Goal: Task Accomplishment & Management: Manage account settings

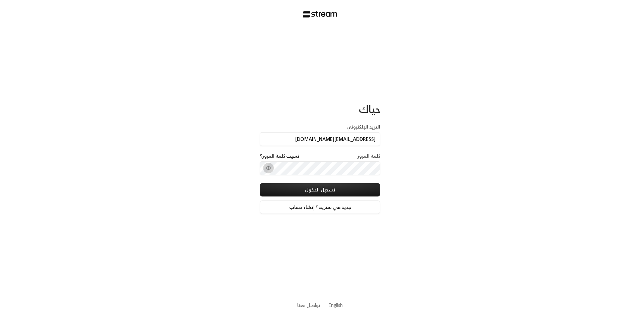
click at [271, 167] on icon "toggle password visibility" at bounding box center [268, 167] width 5 height 5
click at [260, 183] on button "تسجيل الدخول" at bounding box center [320, 189] width 120 height 13
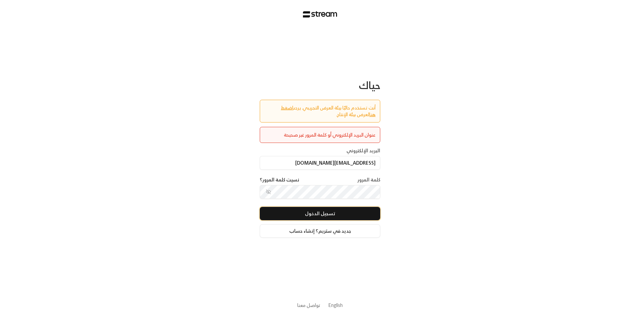
click at [336, 211] on button "تسجيل الدخول" at bounding box center [320, 213] width 120 height 13
click at [311, 162] on input "[EMAIL_ADDRESS][DOMAIN_NAME]" at bounding box center [320, 163] width 120 height 14
type input "N"
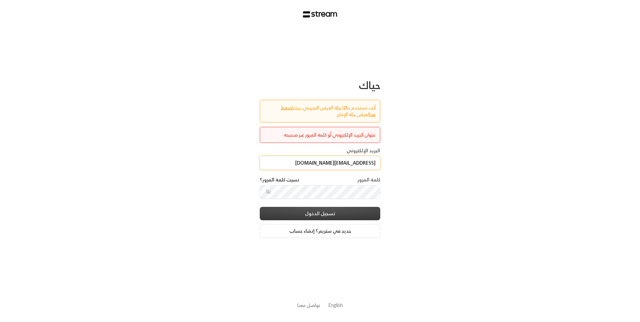
type input "nawwarahaltruki@gmail.com"
click at [356, 213] on button "تسجيل الدخول" at bounding box center [320, 213] width 120 height 13
click at [348, 210] on button "تسجيل الدخول" at bounding box center [320, 213] width 120 height 13
click at [282, 108] on link "اضغط هنا" at bounding box center [328, 110] width 95 height 15
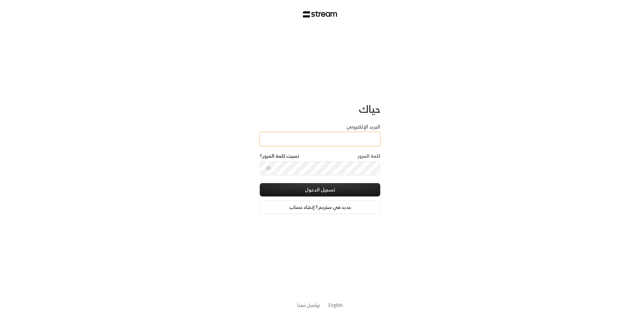
click at [322, 138] on input "البريد الإلكتروني" at bounding box center [320, 139] width 120 height 14
type input "[EMAIL_ADDRESS][DOMAIN_NAME]"
click at [260, 183] on button "تسجيل الدخول" at bounding box center [320, 189] width 120 height 13
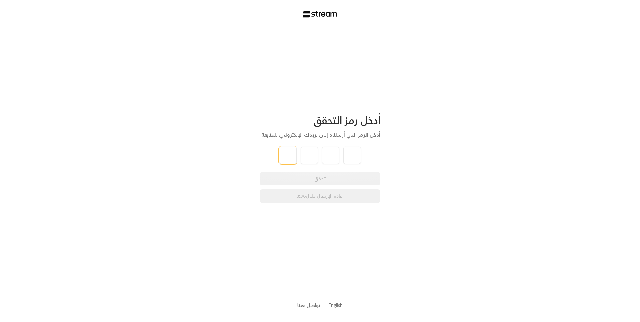
type input "4"
type input "5"
type input "1"
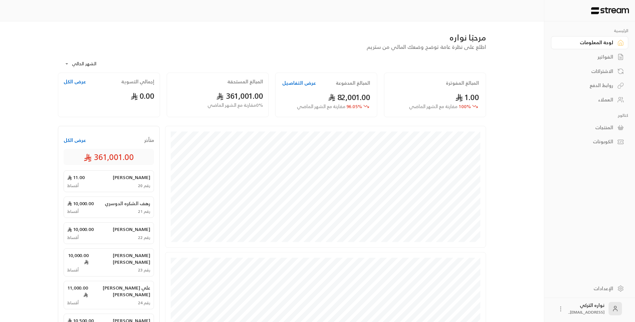
click at [604, 55] on div "الفواتير" at bounding box center [586, 57] width 54 height 7
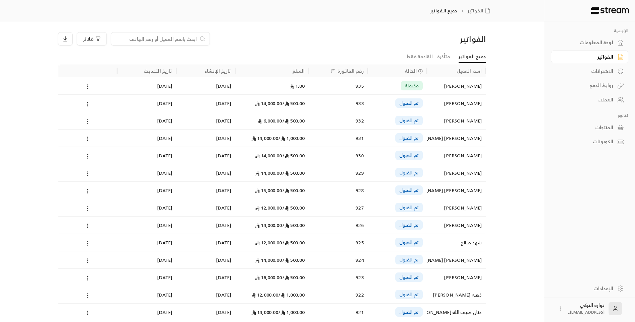
click at [464, 103] on div "[PERSON_NAME]" at bounding box center [455, 103] width 51 height 17
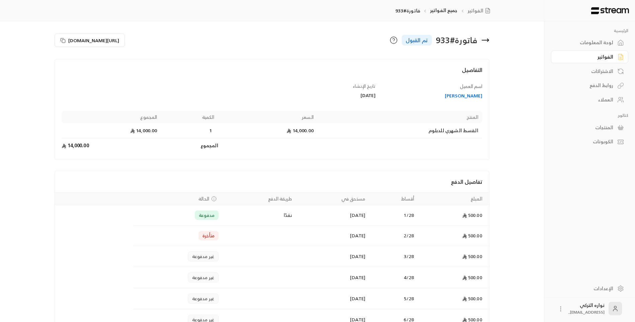
click at [613, 58] on link "الفواتير" at bounding box center [589, 57] width 77 height 13
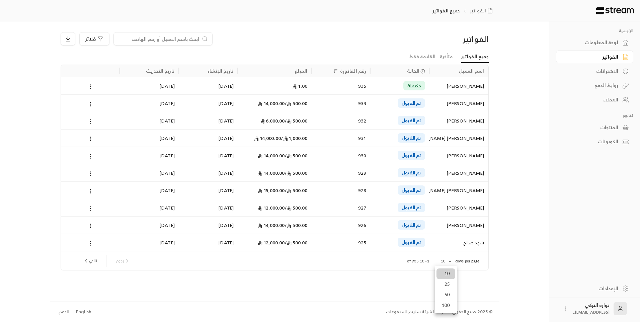
click at [452, 260] on body "الرئيسية لوحة المعلومات الفواتير الاشتراكات روابط الدفع العملاء كتالوج المنتجات…" at bounding box center [320, 161] width 640 height 322
click at [448, 304] on li "100" at bounding box center [445, 305] width 19 height 11
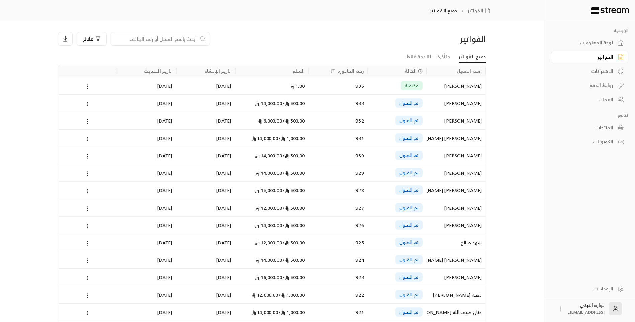
click at [446, 102] on div "[PERSON_NAME]" at bounding box center [455, 103] width 51 height 17
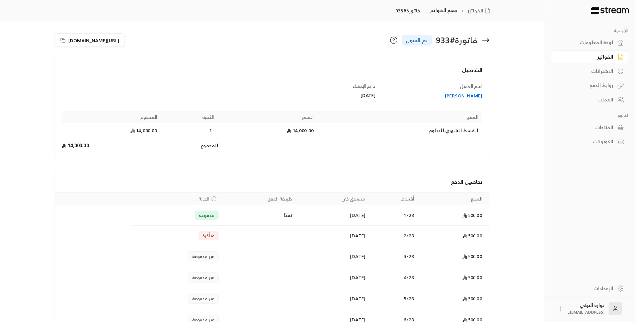
click at [470, 96] on div "[PERSON_NAME]" at bounding box center [432, 95] width 100 height 7
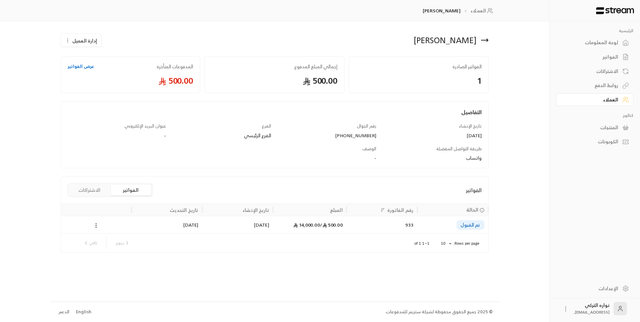
click at [365, 134] on div "[PHONE_NUMBER]" at bounding box center [327, 135] width 99 height 7
copy div "[PHONE_NUMBER]"
click at [612, 54] on div "الفواتير" at bounding box center [591, 57] width 54 height 7
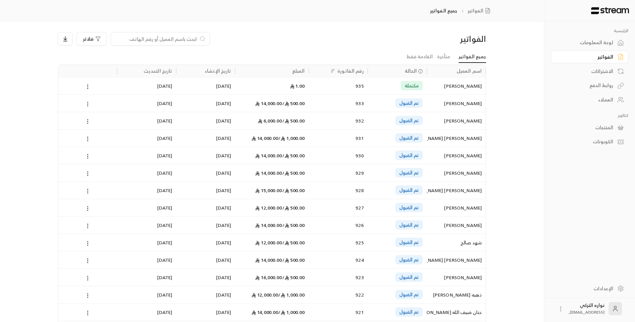
click at [88, 104] on circle at bounding box center [87, 104] width 1 height 1
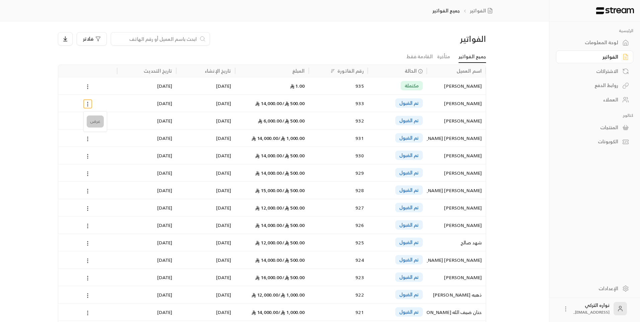
click at [94, 122] on li "عرض" at bounding box center [95, 121] width 17 height 12
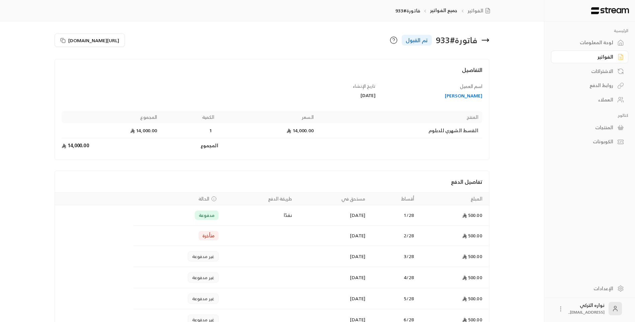
scroll to position [33, 0]
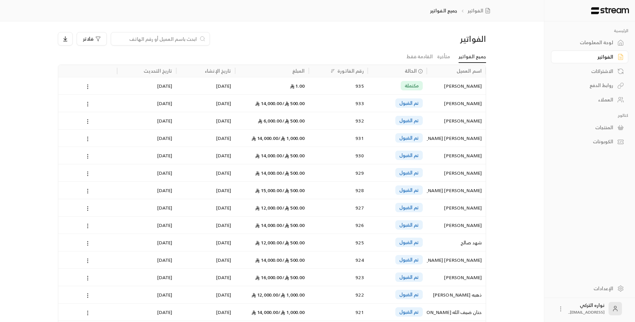
click at [461, 173] on div "[PERSON_NAME]" at bounding box center [455, 172] width 51 height 17
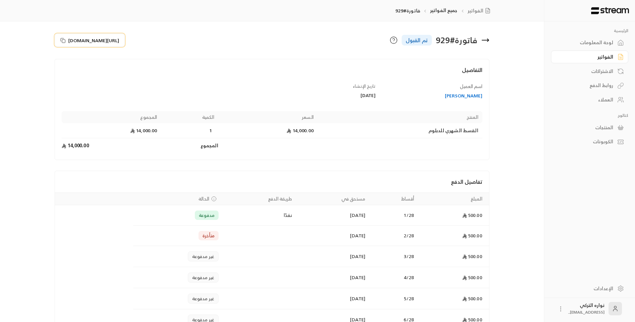
click at [62, 40] on rect at bounding box center [63, 40] width 3 height 3
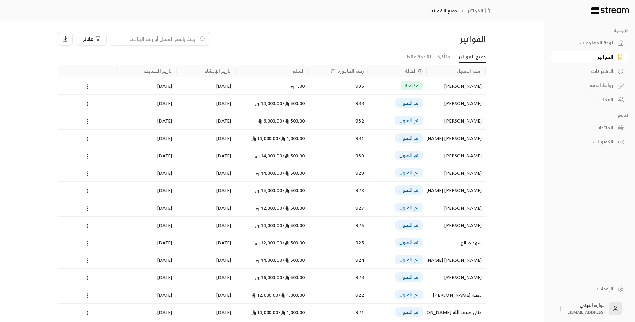
click at [461, 154] on div "[PERSON_NAME]" at bounding box center [455, 155] width 51 height 17
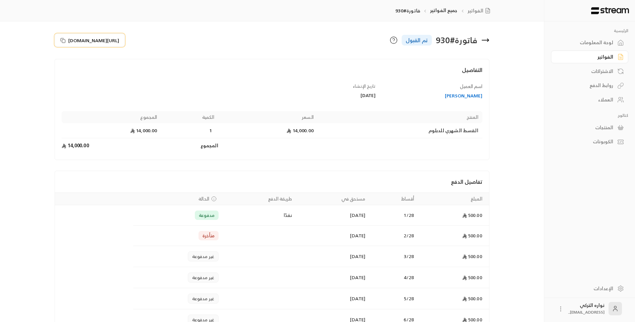
click at [61, 40] on icon at bounding box center [62, 39] width 3 height 3
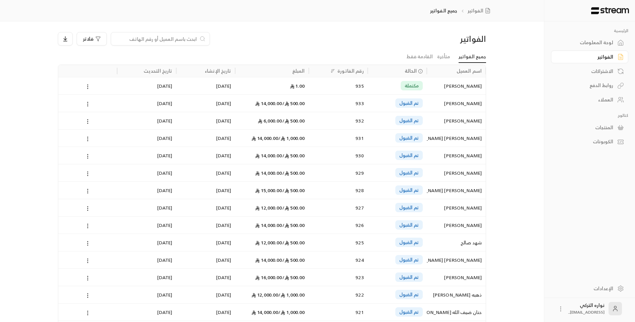
click at [472, 190] on div "[PERSON_NAME] [PERSON_NAME]" at bounding box center [455, 190] width 51 height 17
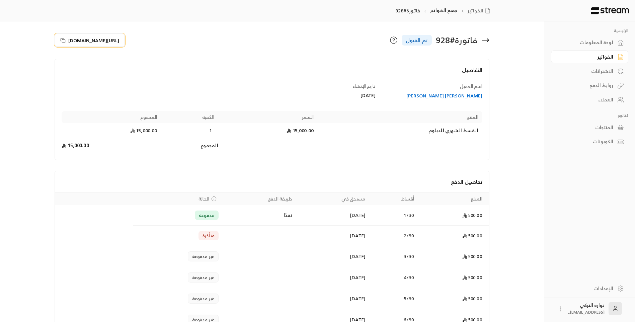
click at [77, 39] on span "[URL][DOMAIN_NAME]" at bounding box center [93, 40] width 51 height 7
